Goal: Information Seeking & Learning: Learn about a topic

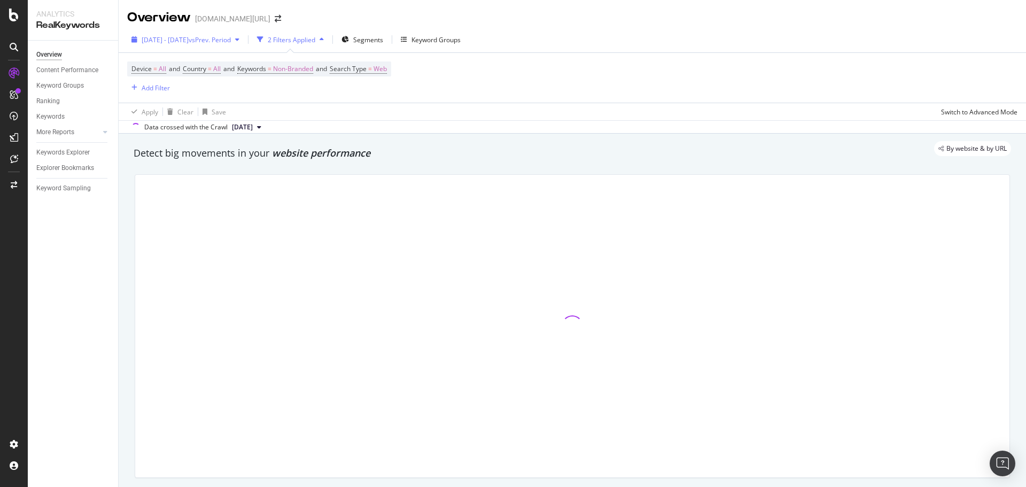
click at [189, 43] on span "[DATE] - [DATE]" at bounding box center [165, 39] width 47 height 9
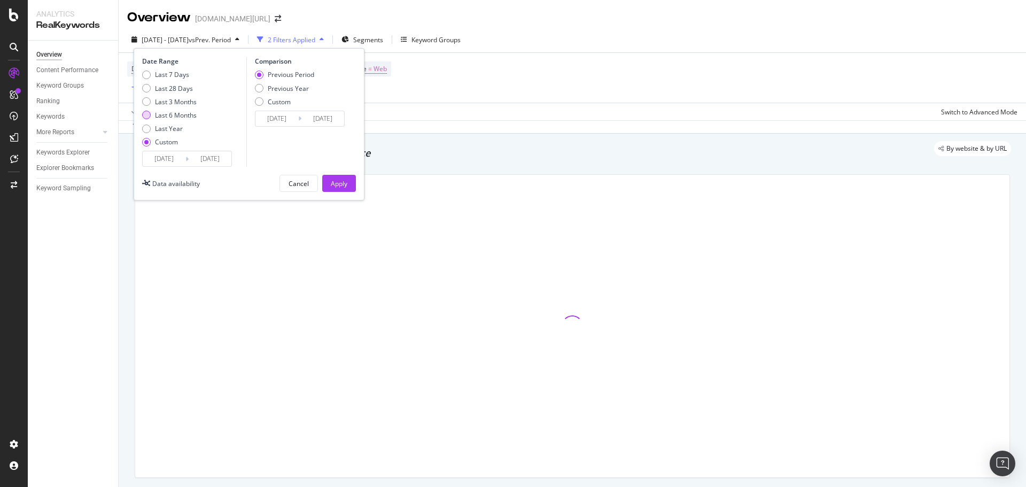
click at [177, 112] on div "Last 6 Months" at bounding box center [176, 115] width 42 height 9
type input "[DATE]"
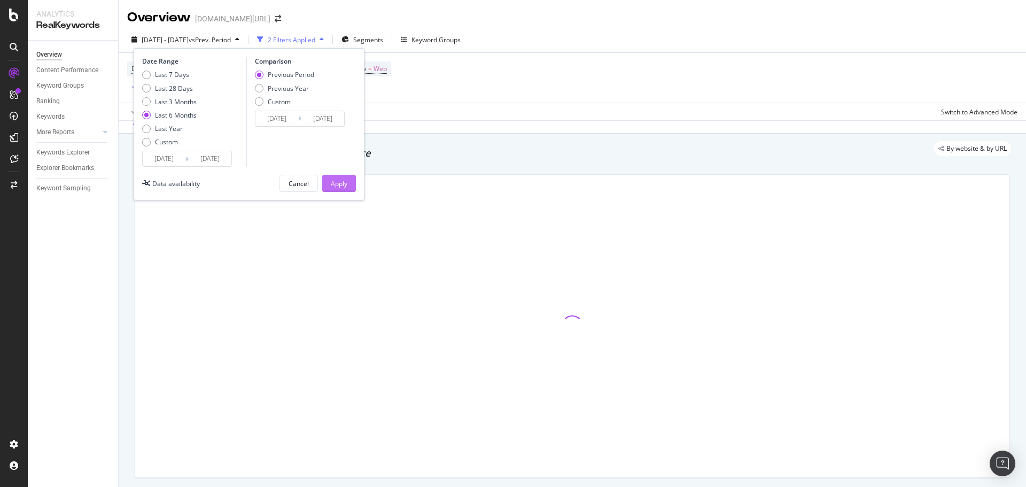
click at [340, 180] on div "Apply" at bounding box center [339, 183] width 17 height 9
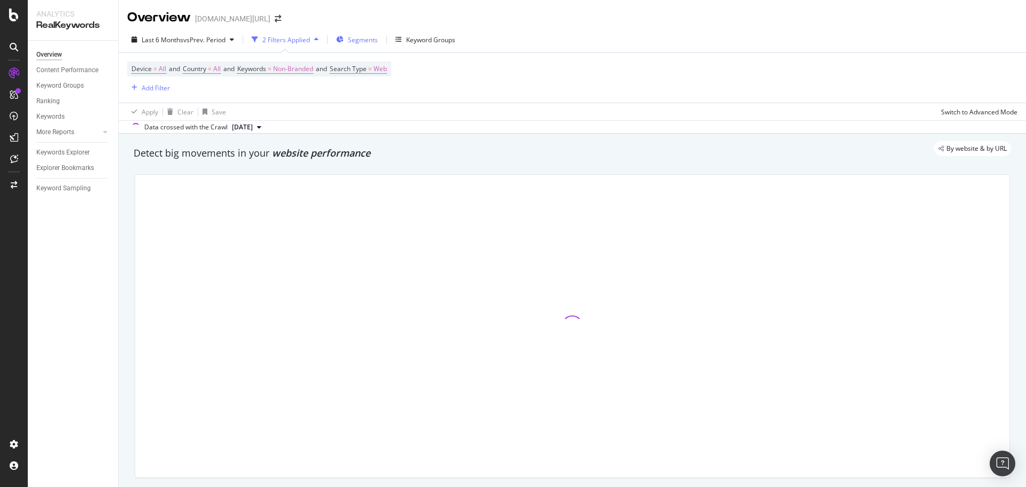
click at [355, 39] on span "Segments" at bounding box center [363, 39] width 30 height 9
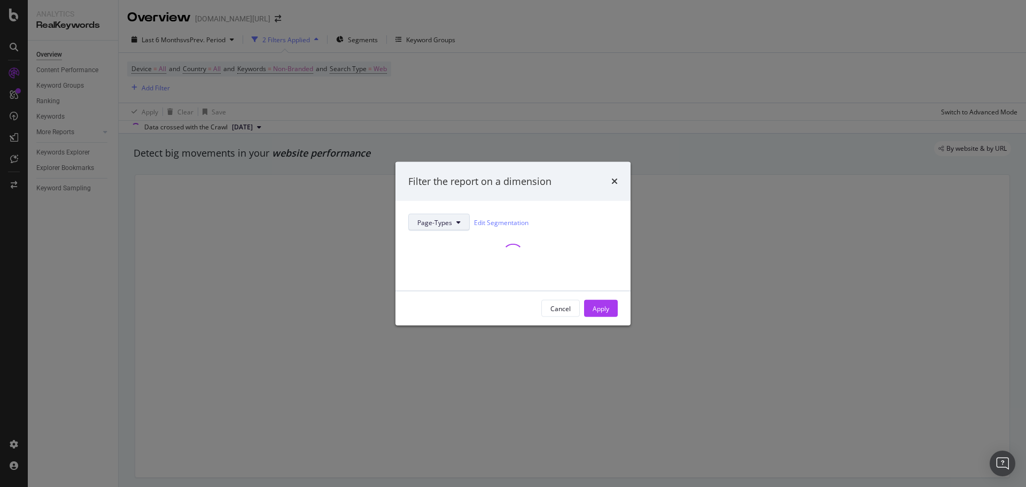
click at [422, 222] on span "Page-Types" at bounding box center [434, 222] width 35 height 9
click at [553, 195] on div "Filter the report on a dimension" at bounding box center [513, 181] width 235 height 40
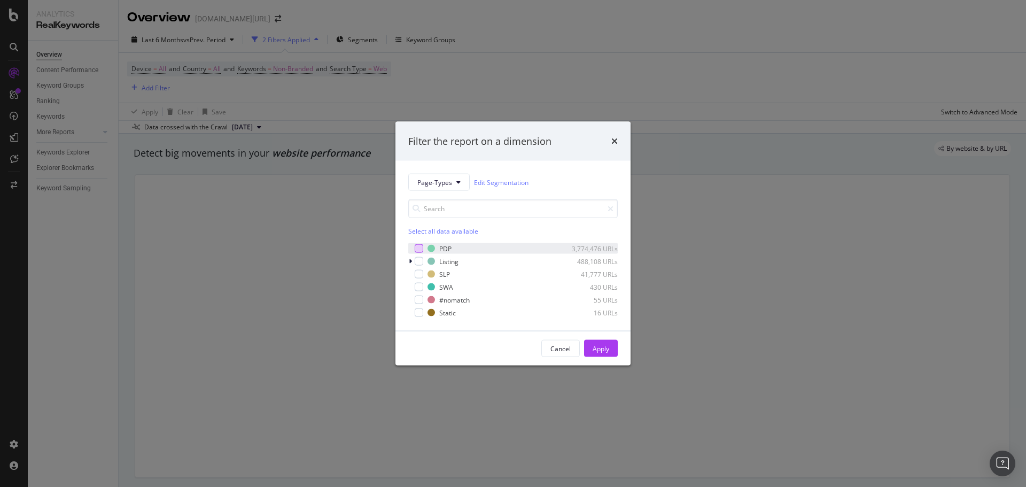
click at [418, 246] on div "modal" at bounding box center [419, 248] width 9 height 9
click at [610, 350] on button "Apply" at bounding box center [601, 348] width 34 height 17
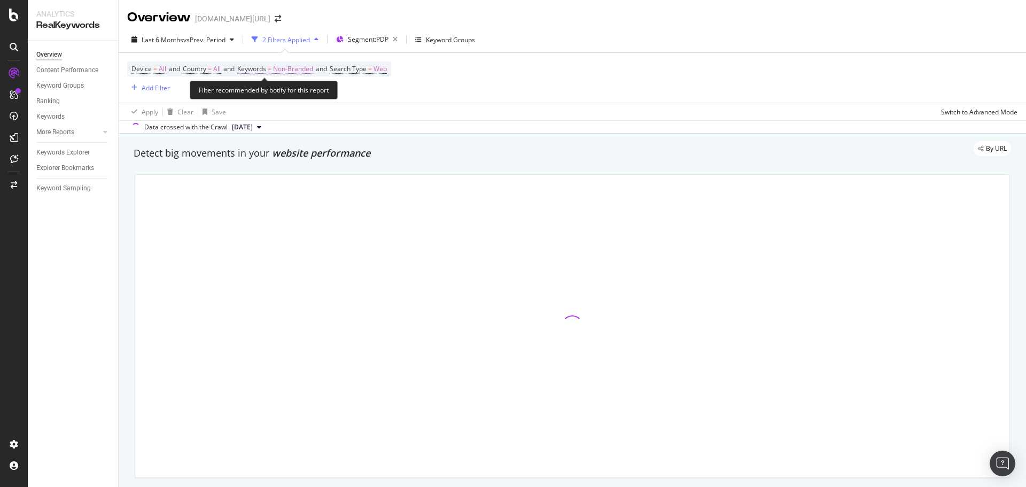
click at [290, 72] on span "Non-Branded" at bounding box center [293, 68] width 40 height 15
click at [286, 98] on div "Non-Branded" at bounding box center [281, 94] width 57 height 16
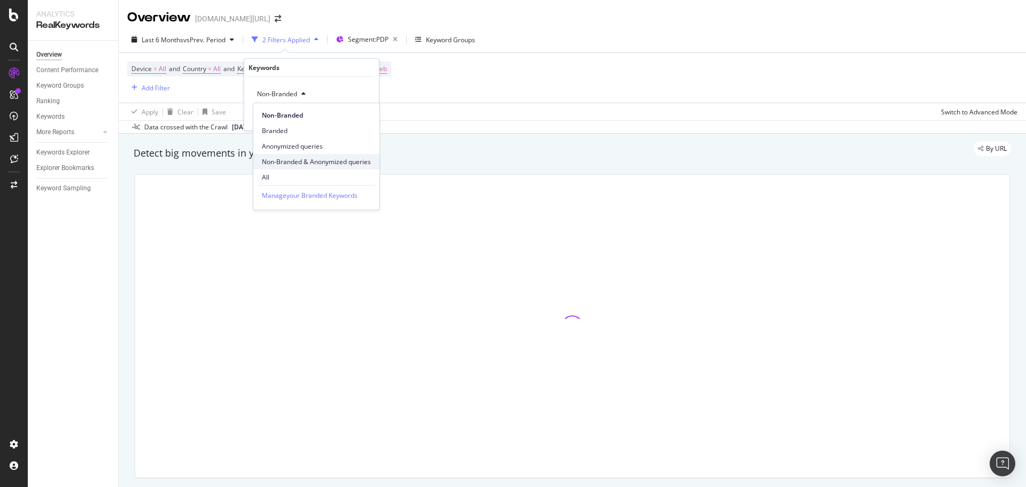
click at [294, 161] on span "Non-Branded & Anonymized queries" at bounding box center [316, 162] width 109 height 10
click at [371, 114] on div "Apply" at bounding box center [370, 116] width 17 height 9
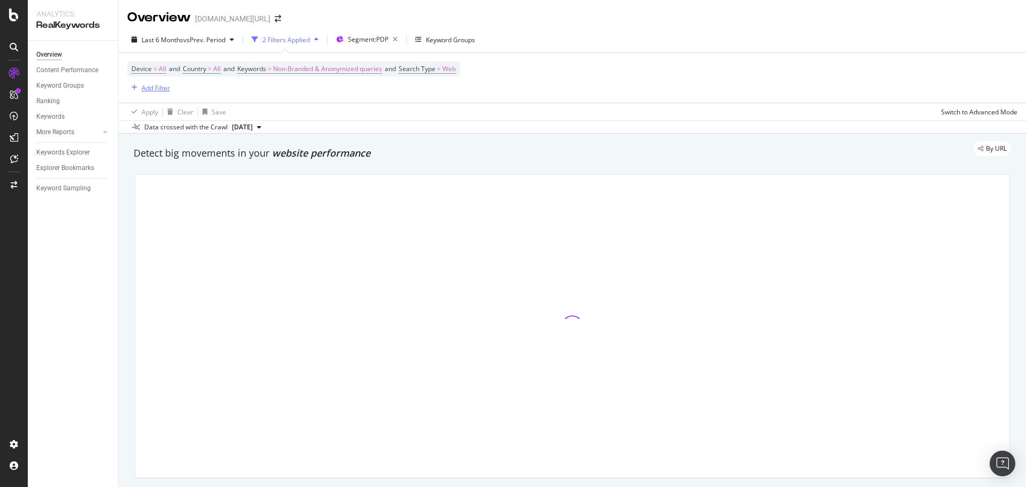
click at [158, 86] on div "Add Filter" at bounding box center [156, 87] width 28 height 9
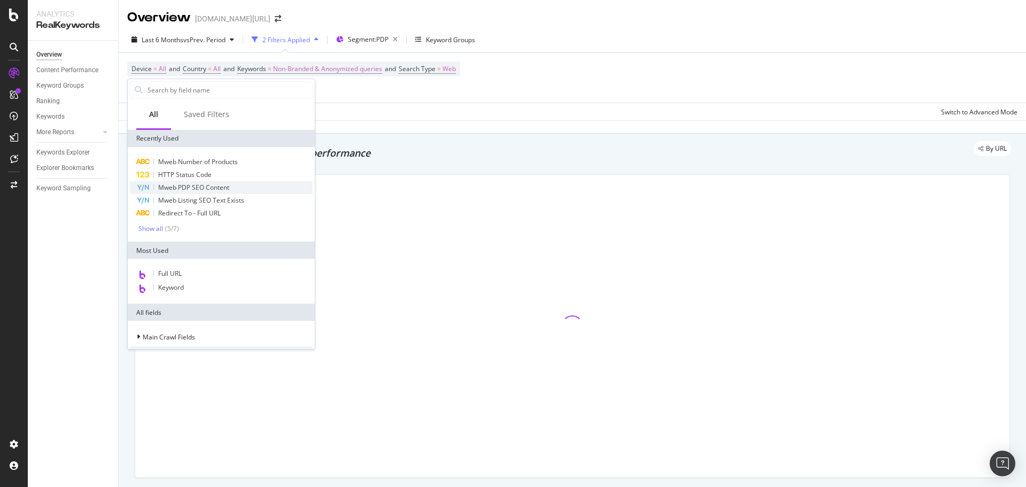
click at [232, 188] on div "Mweb PDP SEO Content" at bounding box center [221, 187] width 183 height 13
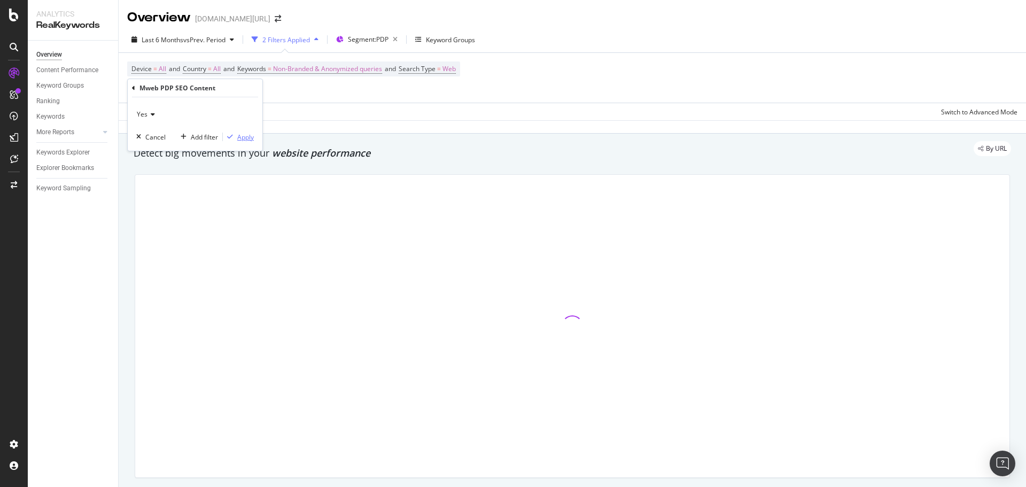
click at [252, 137] on div "Apply" at bounding box center [245, 137] width 17 height 9
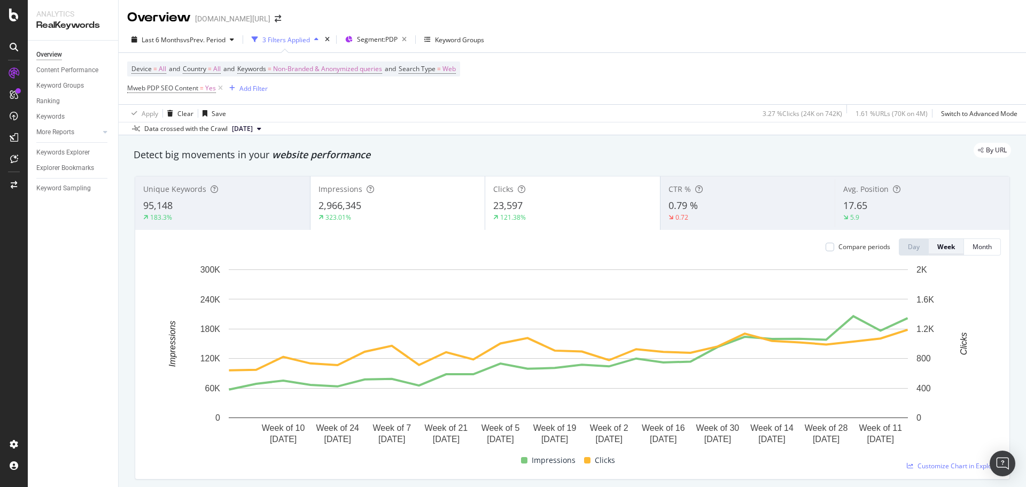
click at [937, 251] on div "Week" at bounding box center [946, 246] width 18 height 9
click at [973, 244] on div "Month" at bounding box center [982, 246] width 19 height 9
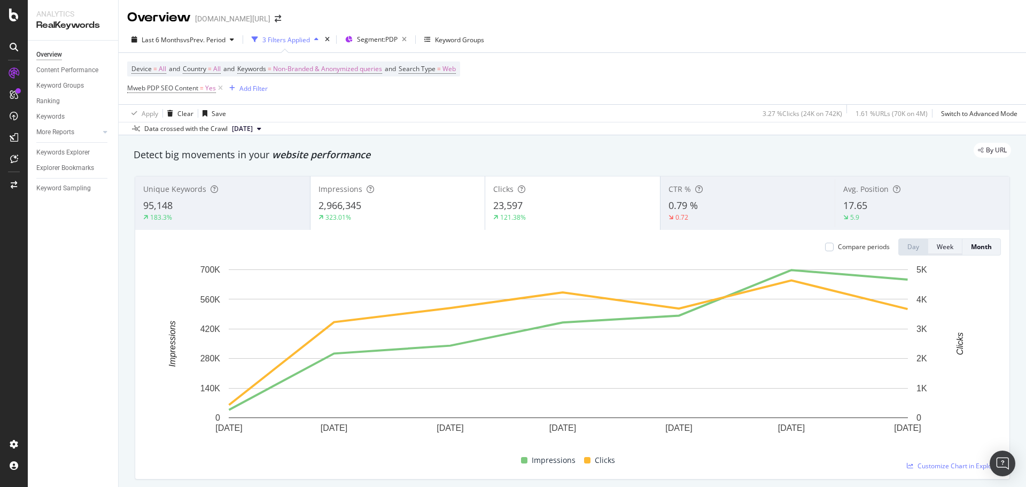
click at [937, 246] on div "Week" at bounding box center [945, 246] width 17 height 9
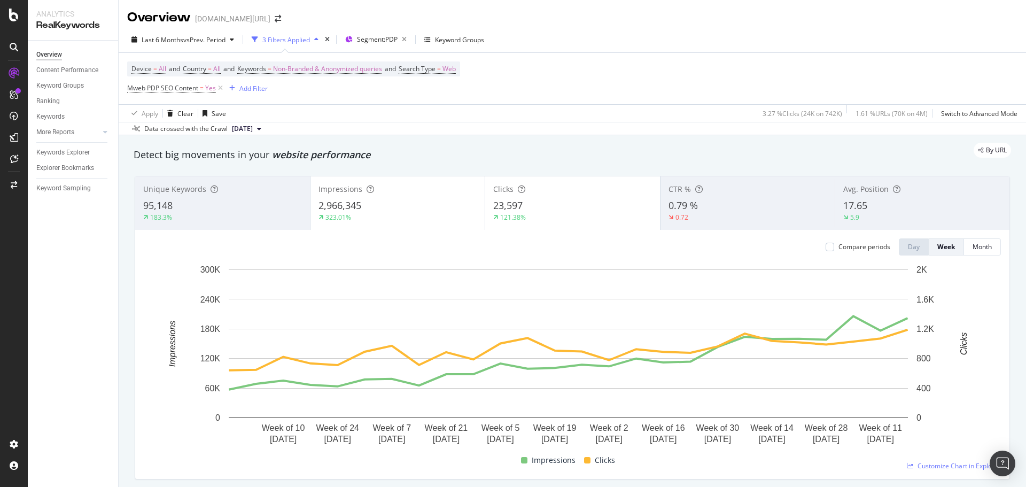
click at [706, 57] on div "Device = All and Country = All and Keywords = Non-Branded & Anonymized queries …" at bounding box center [572, 78] width 890 height 51
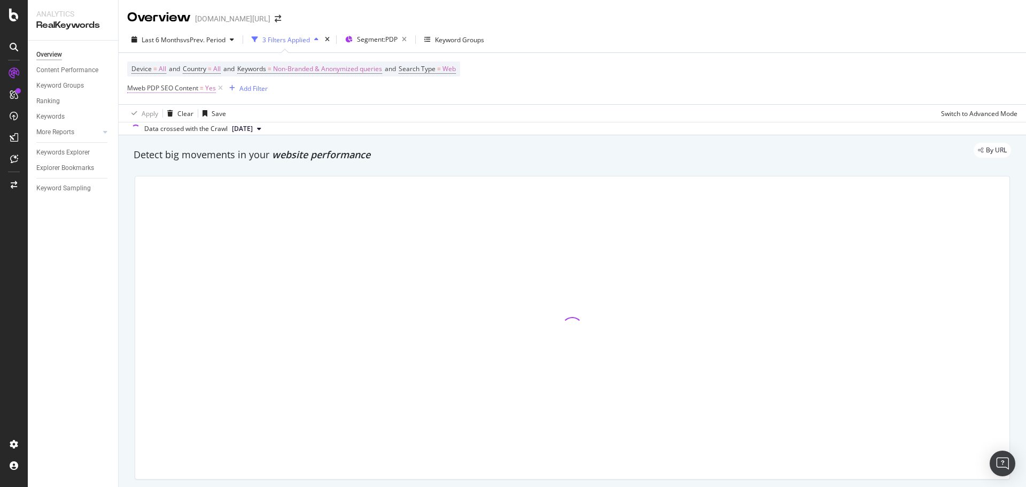
click at [162, 90] on span "Mweb PDP SEO Content" at bounding box center [162, 87] width 71 height 9
click at [169, 117] on div "Yes" at bounding box center [195, 113] width 118 height 17
click at [150, 150] on div "No" at bounding box center [196, 149] width 114 height 14
click at [236, 142] on div "No Cancel Add filter Apply" at bounding box center [195, 122] width 135 height 53
click at [243, 137] on div "Apply" at bounding box center [245, 135] width 17 height 9
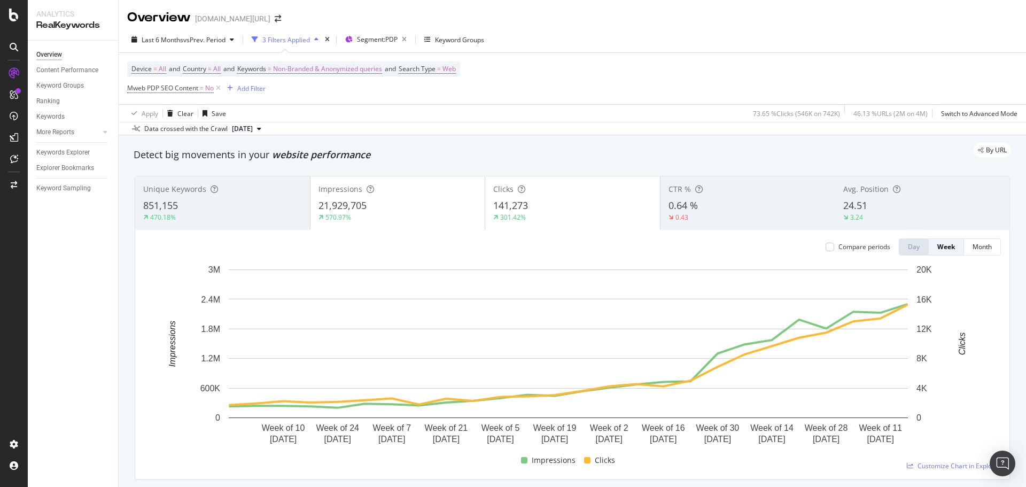
click at [770, 53] on div "Device = All and Country = All and Keywords = Non-Branded & Anonymized queries …" at bounding box center [572, 78] width 890 height 51
click at [708, 37] on div "Last 6 Months vs Prev. Period 3 Filters Applied Segment: PDP Keyword Groups" at bounding box center [573, 41] width 908 height 21
